Goal: Use online tool/utility

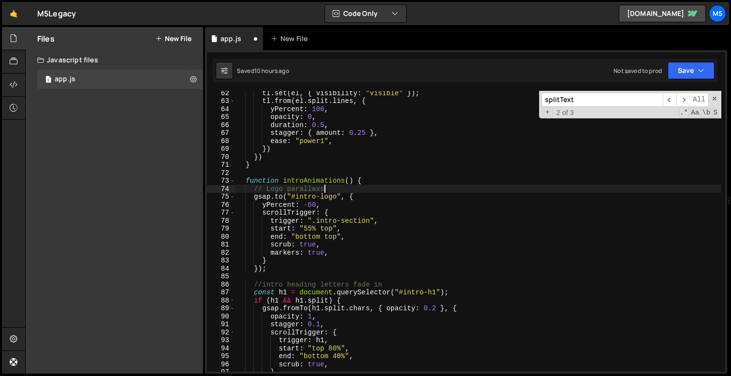
scroll to position [0, 5]
type textarea "// Logo parallaxs"
click at [10, 88] on icon at bounding box center [14, 84] width 8 height 11
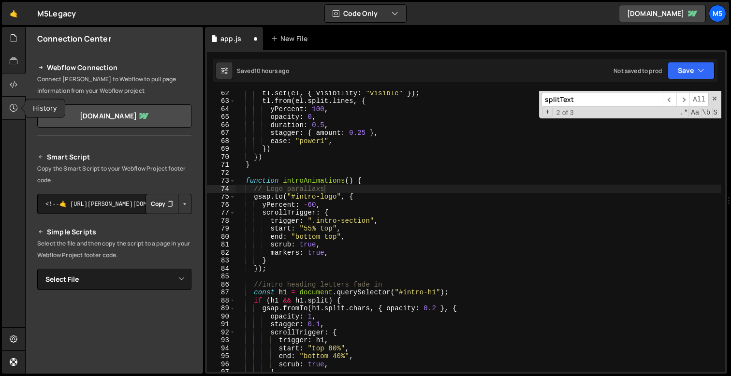
click at [10, 99] on div at bounding box center [14, 108] width 24 height 23
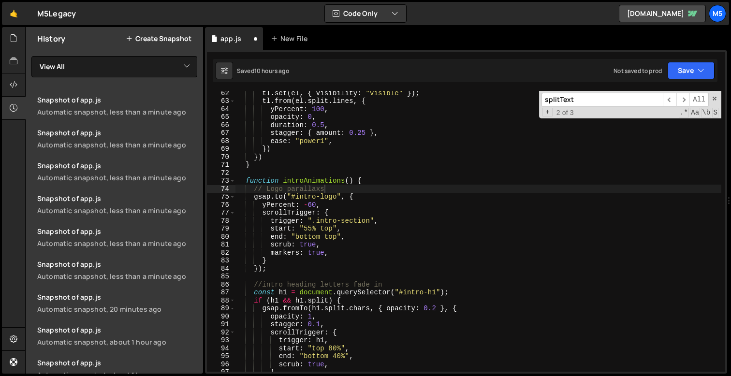
click at [160, 38] on button "Create Snapshot" at bounding box center [159, 39] width 66 height 8
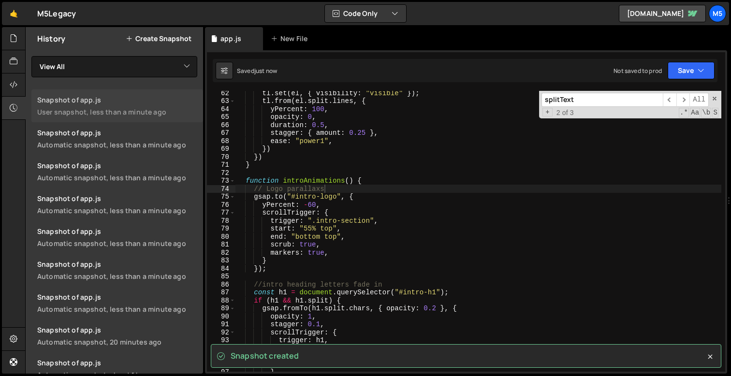
click at [107, 108] on div "User snapshot, less than a minute ago" at bounding box center [117, 111] width 160 height 9
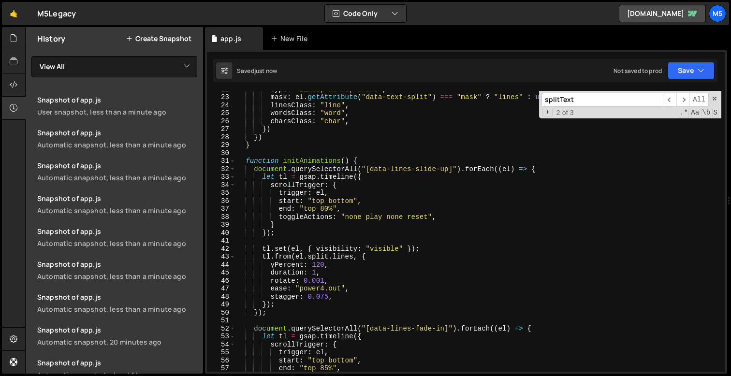
scroll to position [442, 0]
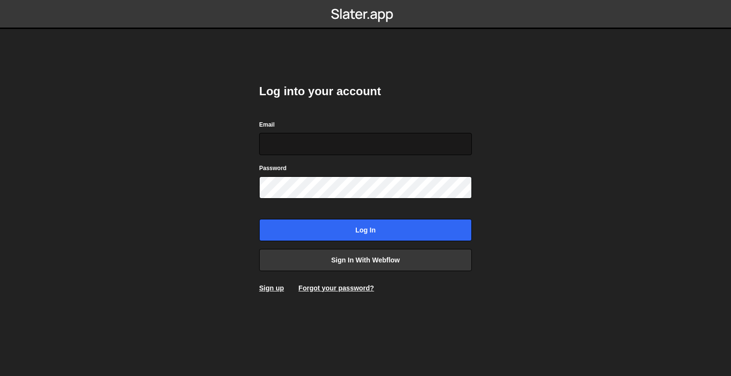
click at [335, 149] on input "Email" at bounding box center [365, 144] width 213 height 22
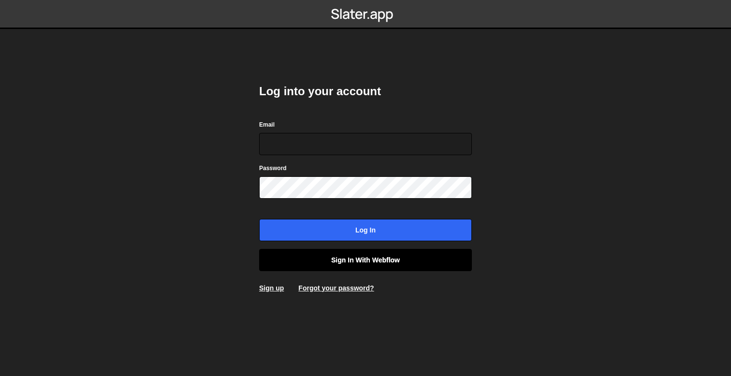
click at [363, 260] on link "Sign in with Webflow" at bounding box center [365, 260] width 213 height 22
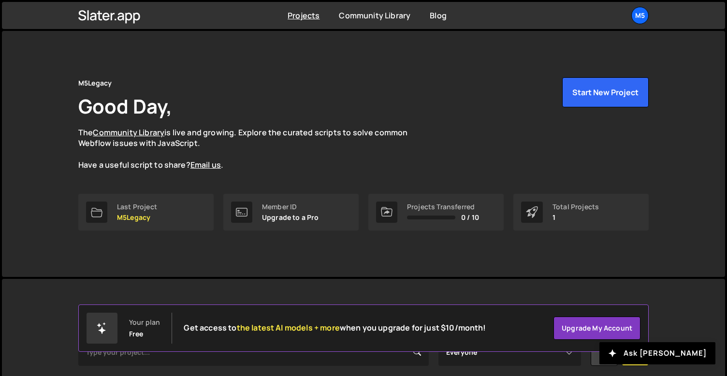
scroll to position [121, 0]
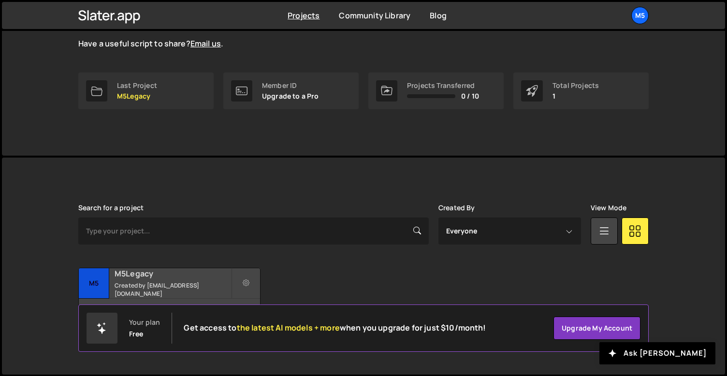
click at [197, 285] on div "M5Legacy Created by flar1ngan@gmail.com" at bounding box center [169, 283] width 181 height 30
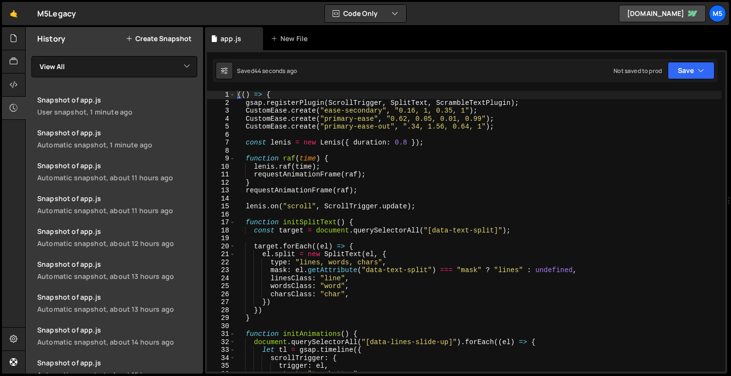
type textarea "function initSplitText() {"
click at [421, 219] on div "(( ) => { gsap . registerPlugin ( ScrollTrigger , SplitText , ScrambleTextPlugi…" at bounding box center [478, 239] width 486 height 297
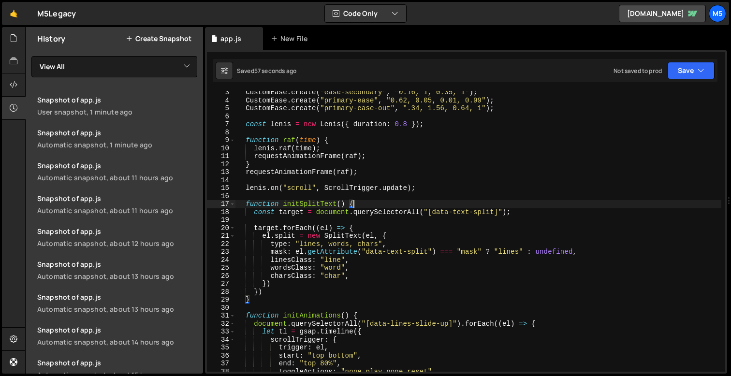
scroll to position [18, 0]
